Goal: Task Accomplishment & Management: Manage account settings

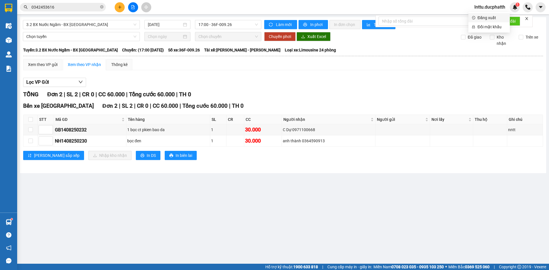
click at [482, 19] on span "Đăng xuất" at bounding box center [491, 18] width 29 height 6
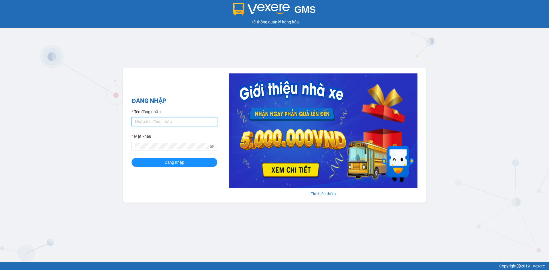
click at [163, 121] on input "Tên đăng nhập" at bounding box center [174, 121] width 86 height 9
type input "lnttu.ducphatth"
click at [131, 158] on button "Đăng nhập" at bounding box center [174, 162] width 86 height 9
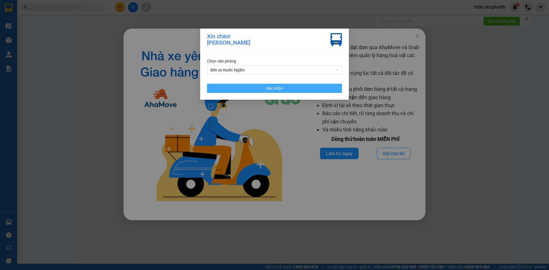
click at [280, 89] on span "Xác nhận" at bounding box center [274, 88] width 17 height 6
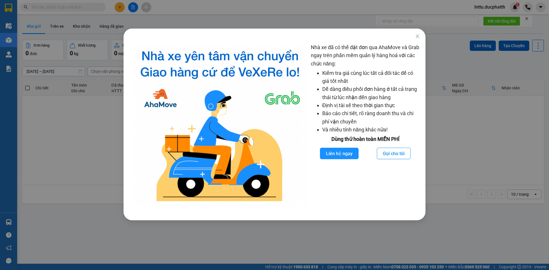
click at [83, 145] on div "Nhà xe đã có thể đặt đơn qua AhaMove và Grab ngay trên phần mềm quản lý hàng ho…" at bounding box center [274, 135] width 549 height 270
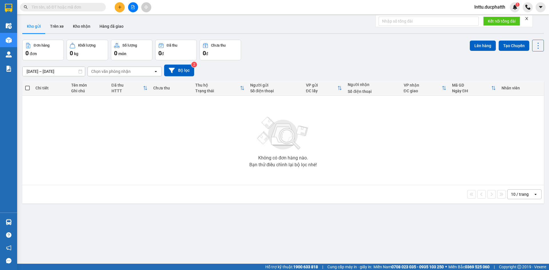
click at [158, 151] on div "Không có đơn hàng nào. Bạn thử điều chỉnh lại bộ lọc nhé!" at bounding box center [283, 140] width 516 height 86
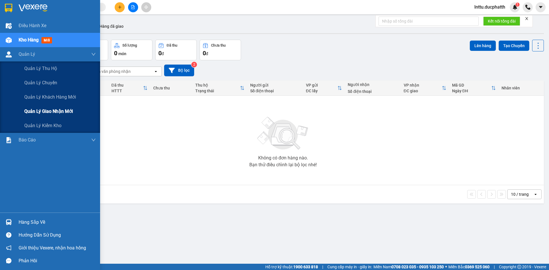
click at [44, 109] on span "Quản lý giao nhận mới" at bounding box center [48, 111] width 49 height 7
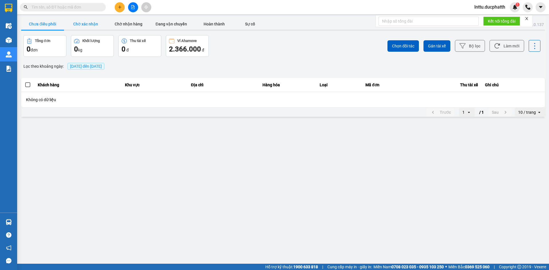
click at [95, 25] on button "Chờ xác nhận" at bounding box center [85, 23] width 43 height 11
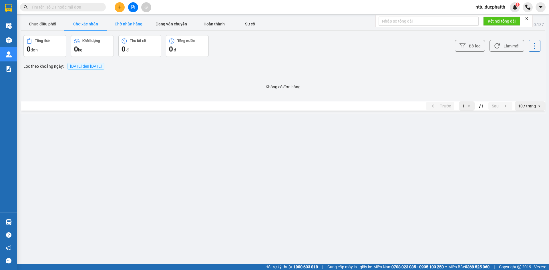
click at [117, 25] on button "Chờ nhận hàng" at bounding box center [128, 23] width 43 height 11
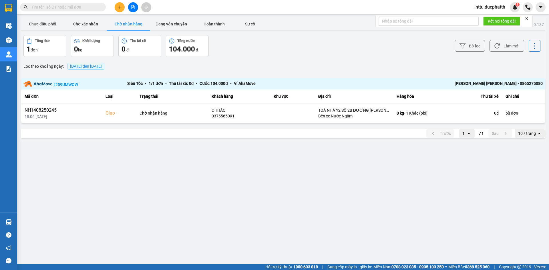
click at [252, 156] on main "ver: 0.0.137 Chưa điều phối Chờ xác nhận Chờ nhận hàng Đang vận chuyển Hoàn thà…" at bounding box center [274, 132] width 549 height 264
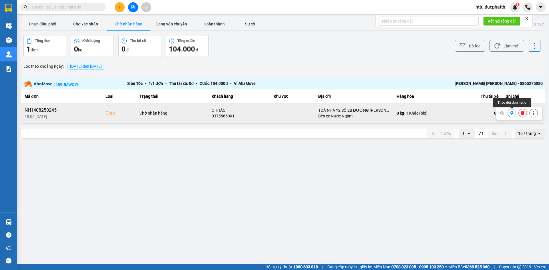
click at [512, 113] on icon at bounding box center [512, 113] width 4 height 4
